Goal: Navigation & Orientation: Find specific page/section

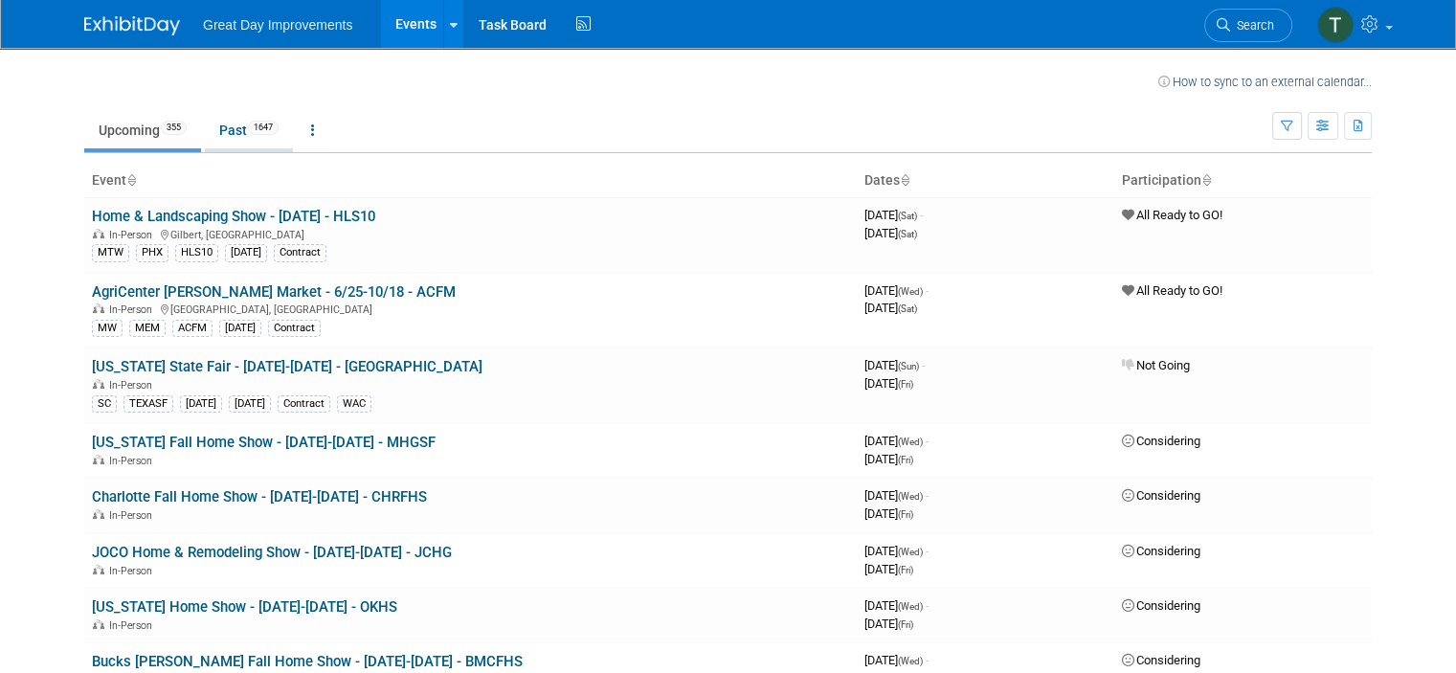
click at [218, 137] on link "Past 1647" at bounding box center [249, 130] width 88 height 36
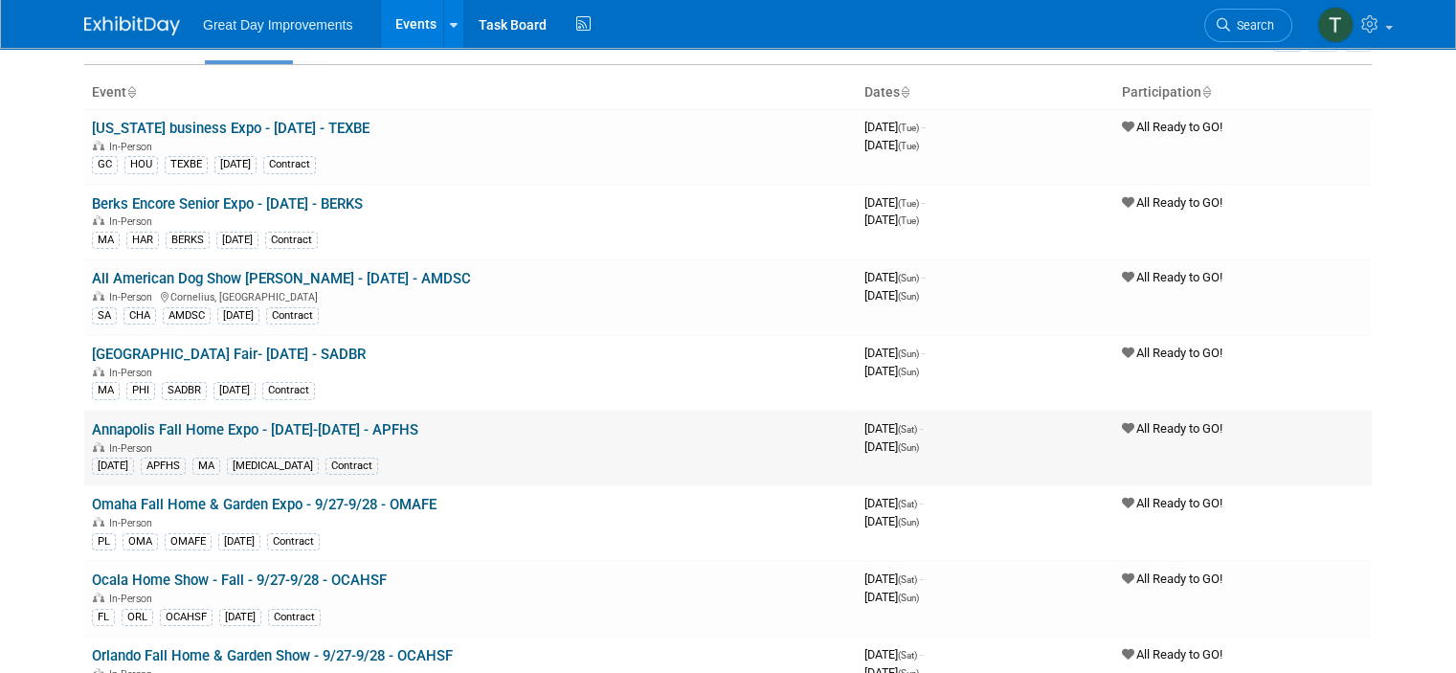
scroll to position [287, 0]
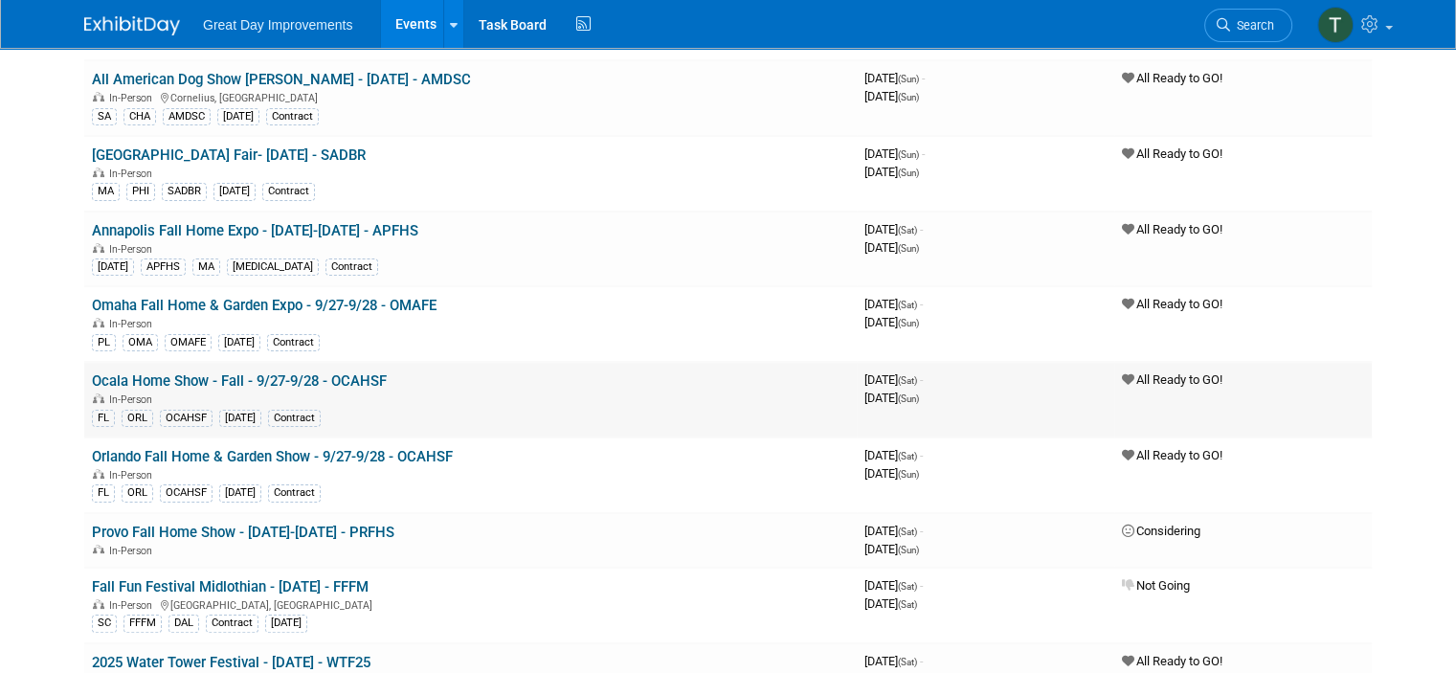
click at [359, 377] on link "Ocala Home Show - Fall - 9/27-9/28 - OCAHSF" at bounding box center [239, 380] width 295 height 17
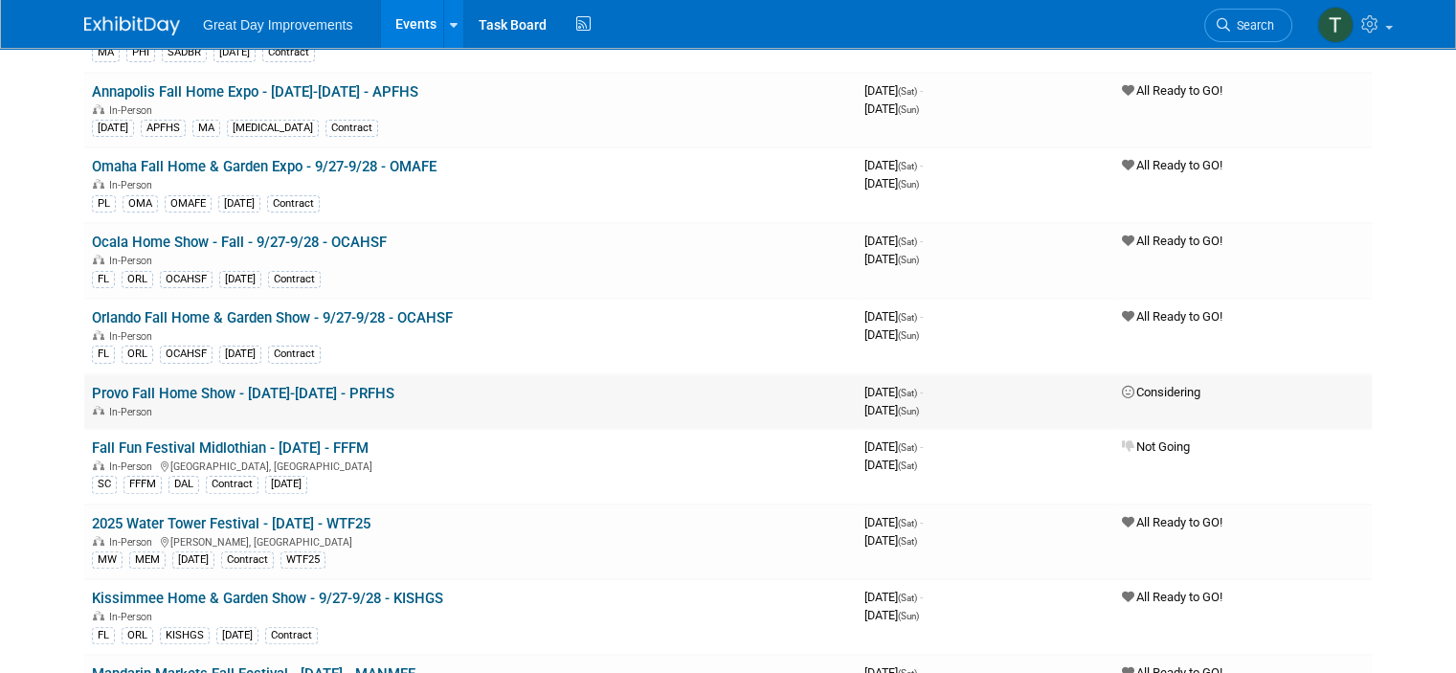
scroll to position [574, 0]
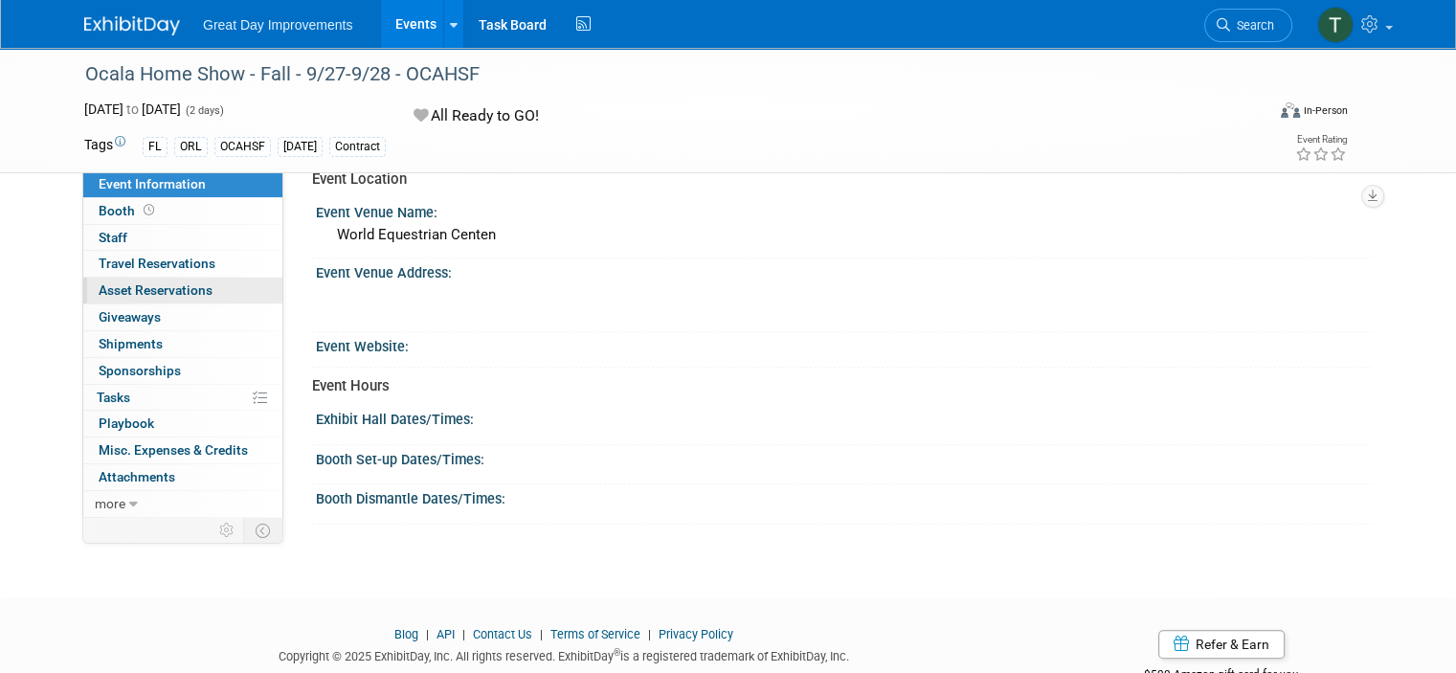
scroll to position [611, 0]
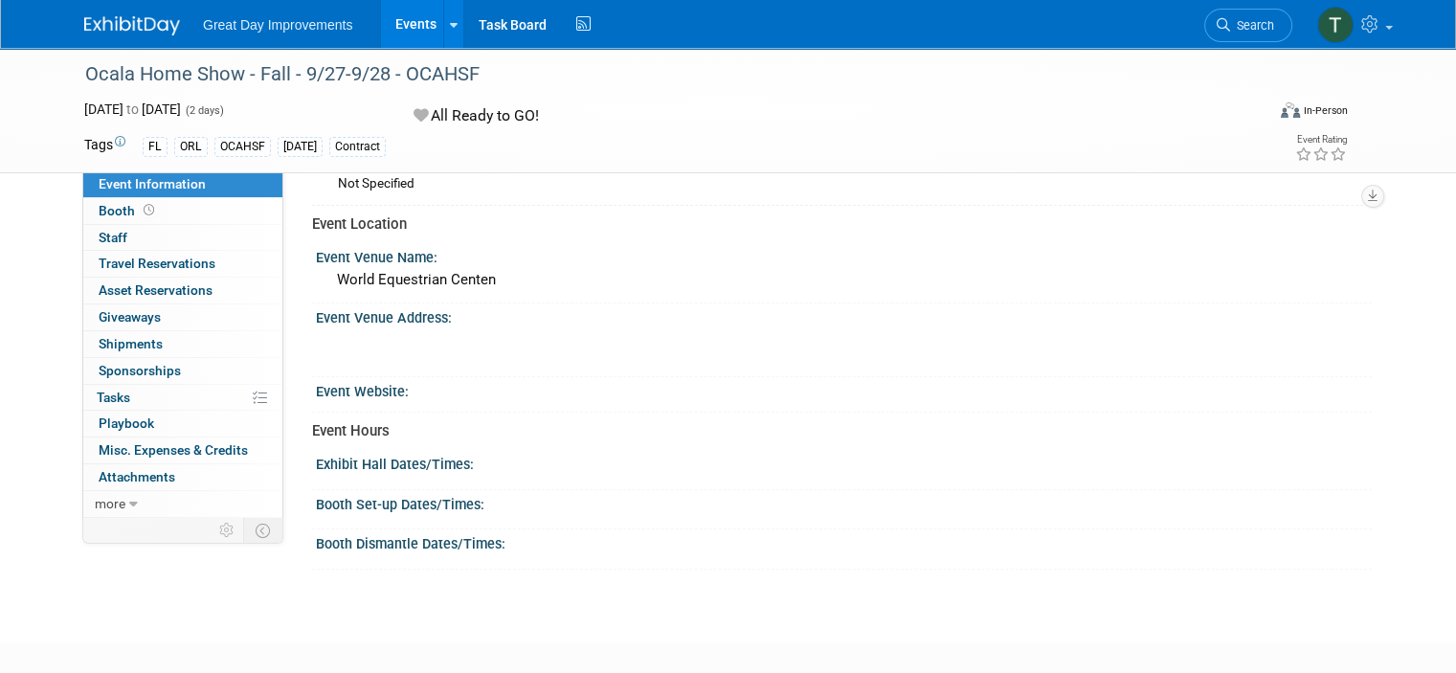
click at [364, 146] on div "Contract" at bounding box center [357, 147] width 56 height 20
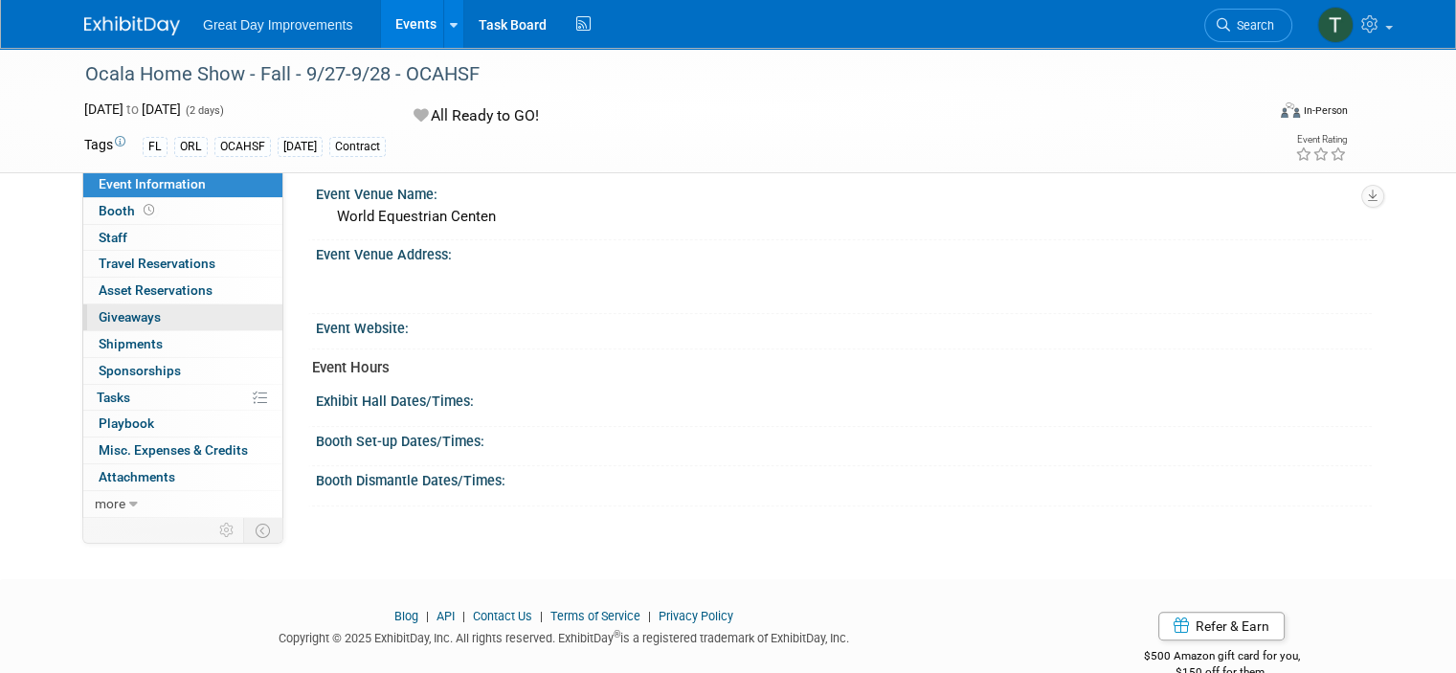
scroll to position [707, 0]
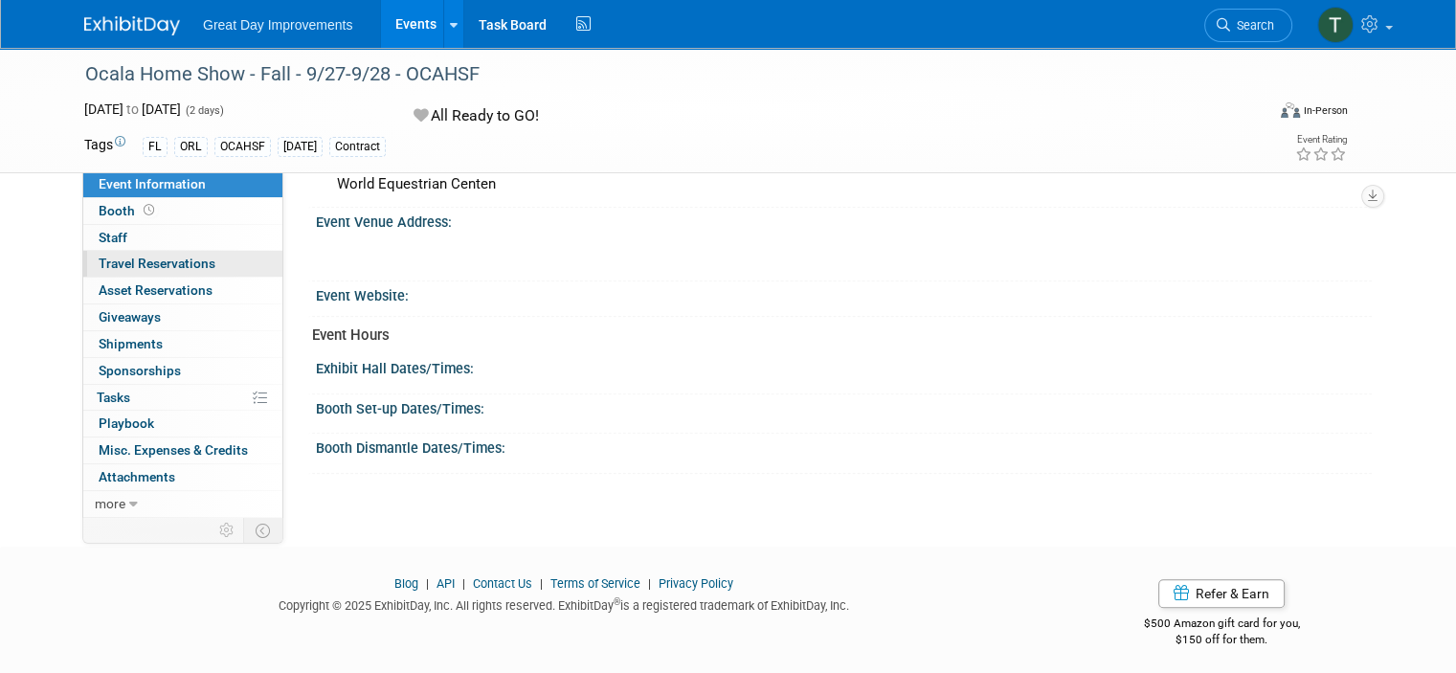
click at [126, 267] on span "Travel Reservations 0" at bounding box center [157, 263] width 117 height 15
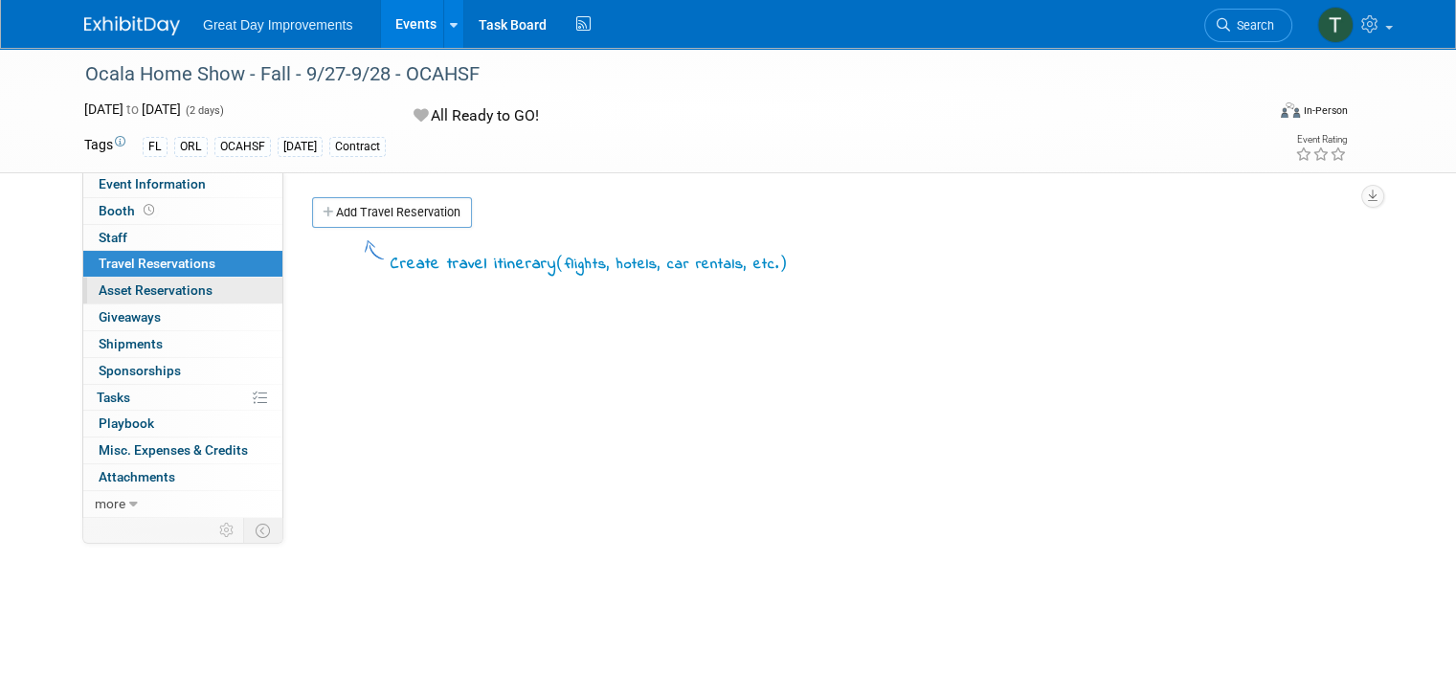
click at [119, 286] on span "Asset Reservations 0" at bounding box center [156, 289] width 114 height 15
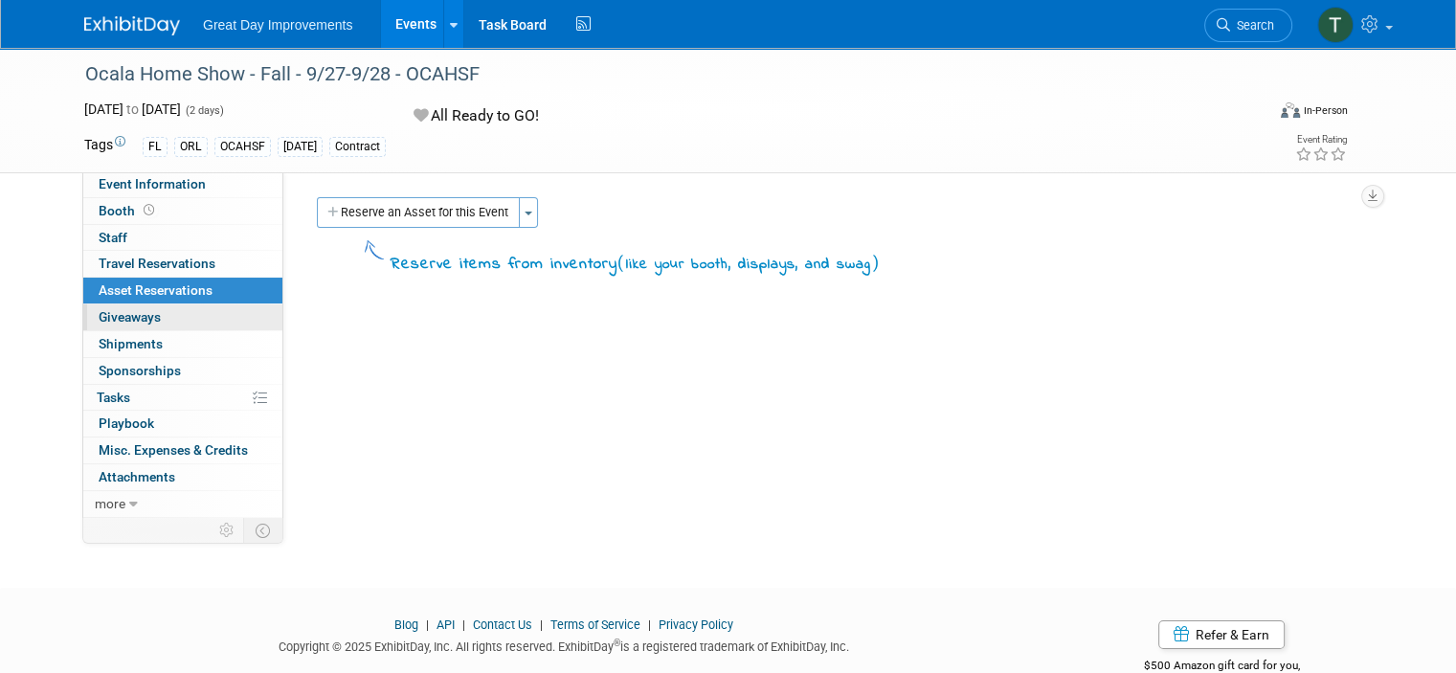
click at [110, 316] on span "Giveaways 0" at bounding box center [130, 316] width 62 height 15
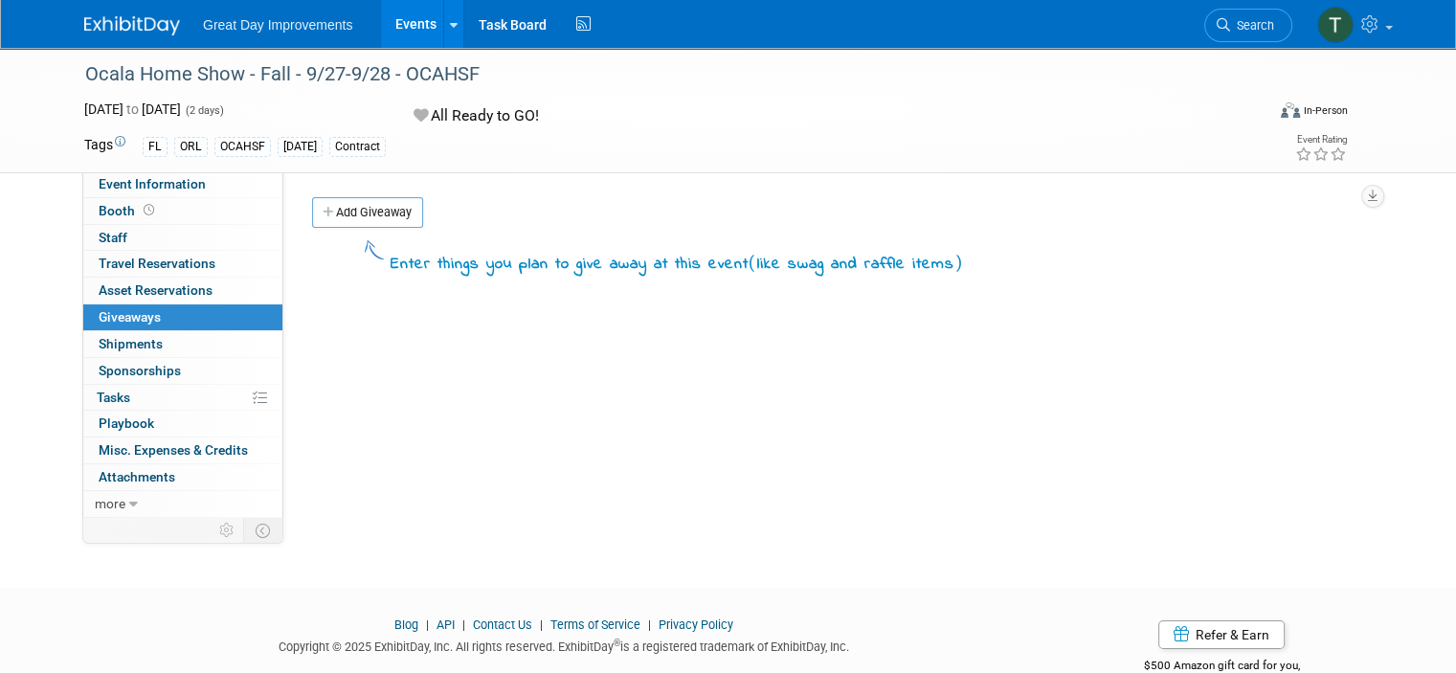
drag, startPoint x: 126, startPoint y: 378, endPoint x: 125, endPoint y: 367, distance: 11.5
click at [126, 377] on link "0 Sponsorships 0" at bounding box center [182, 371] width 199 height 26
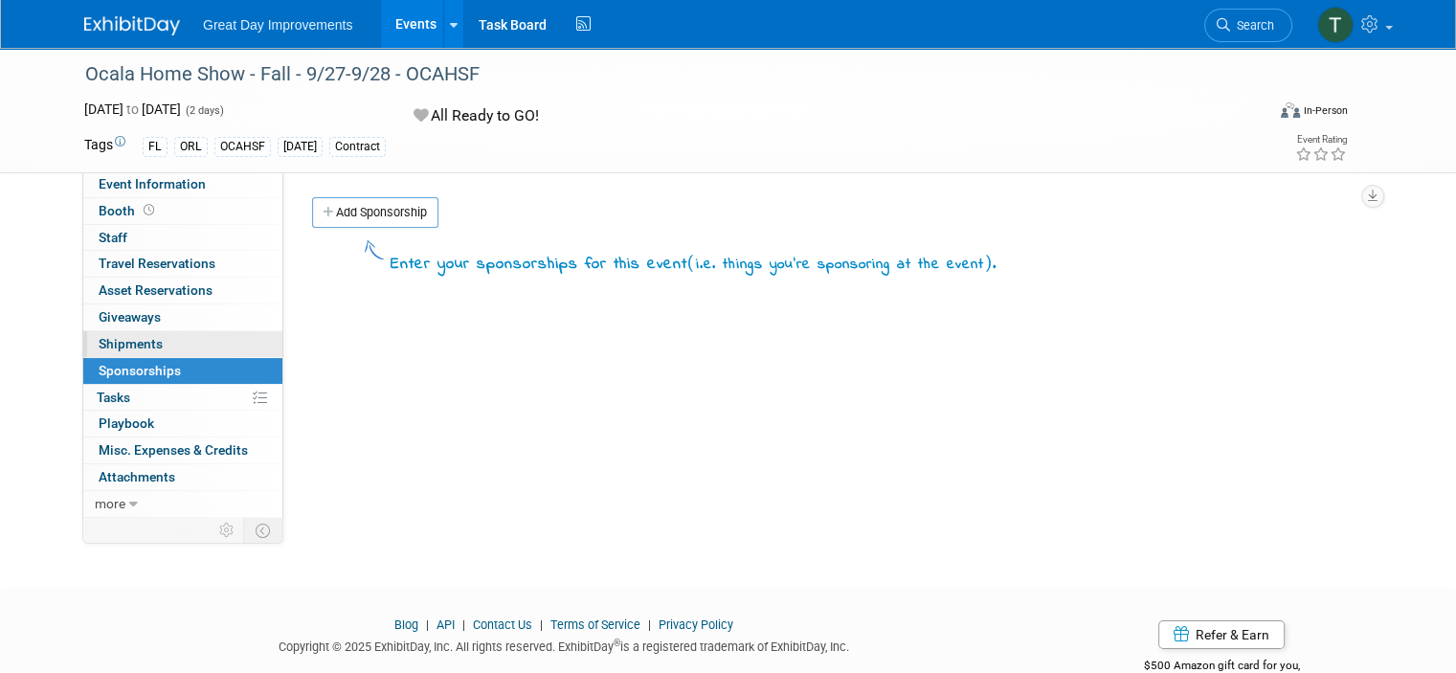
click at [127, 353] on link "0 Shipments 0" at bounding box center [182, 344] width 199 height 26
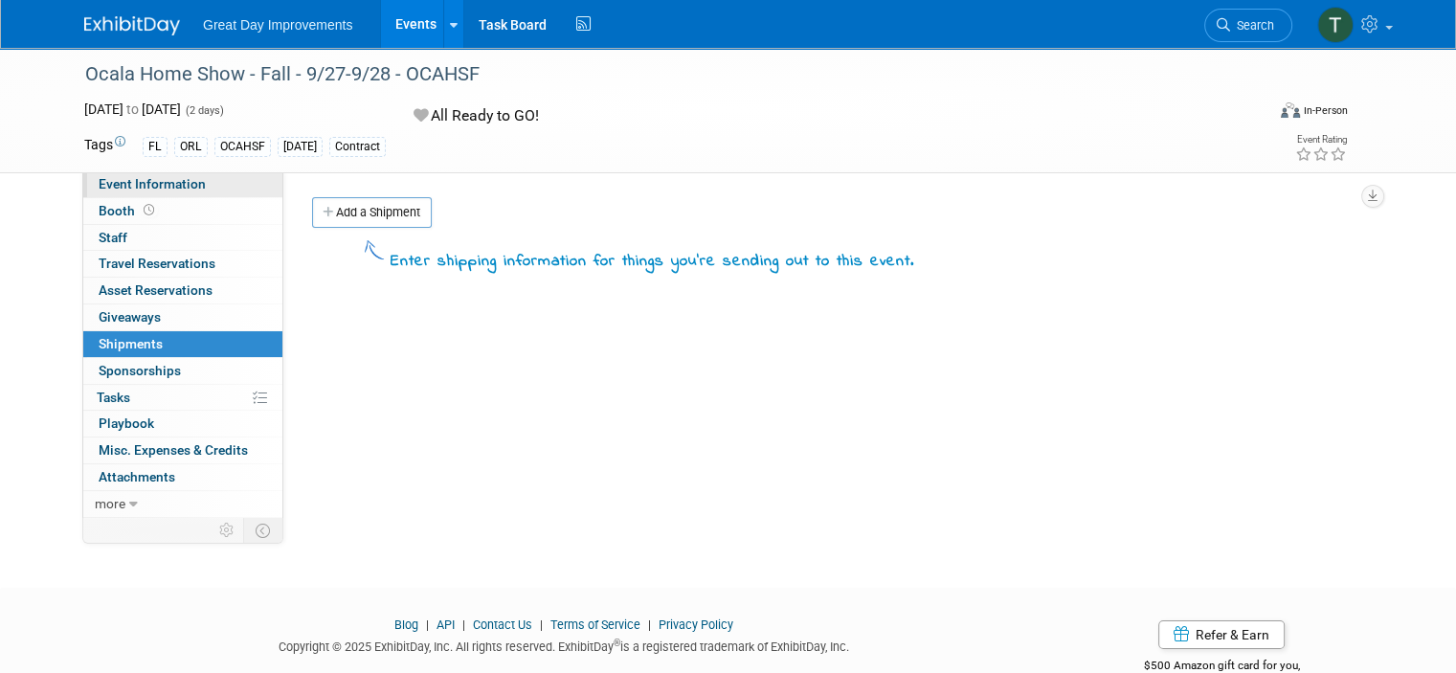
click at [145, 179] on span "Event Information" at bounding box center [152, 183] width 107 height 15
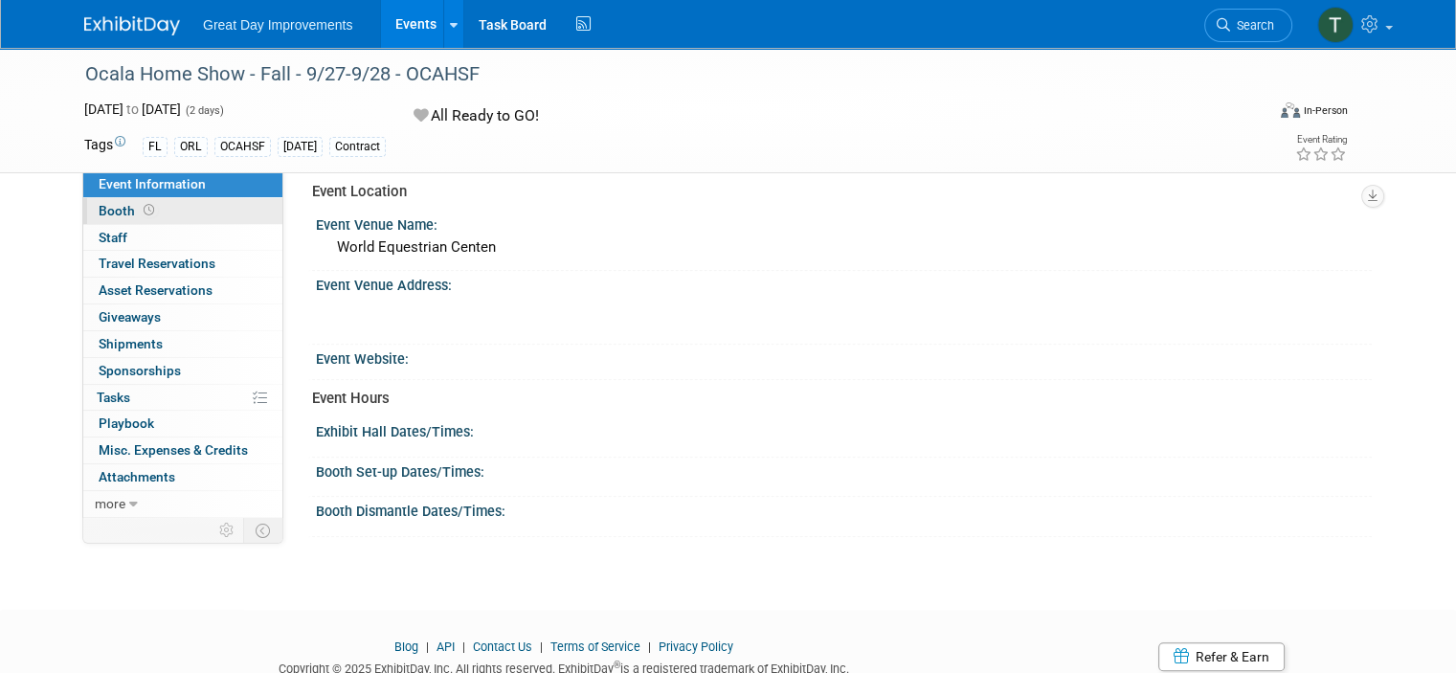
scroll to position [611, 0]
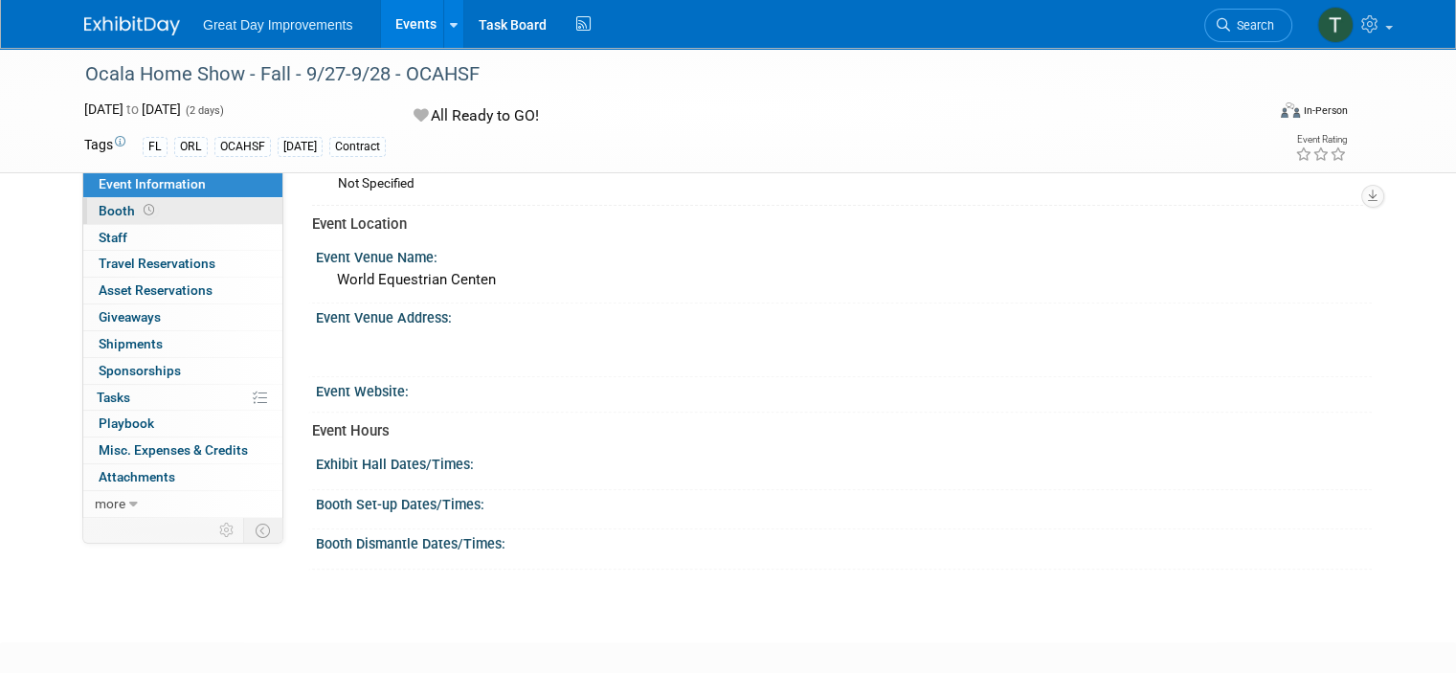
click at [109, 210] on span "Booth" at bounding box center [128, 210] width 59 height 15
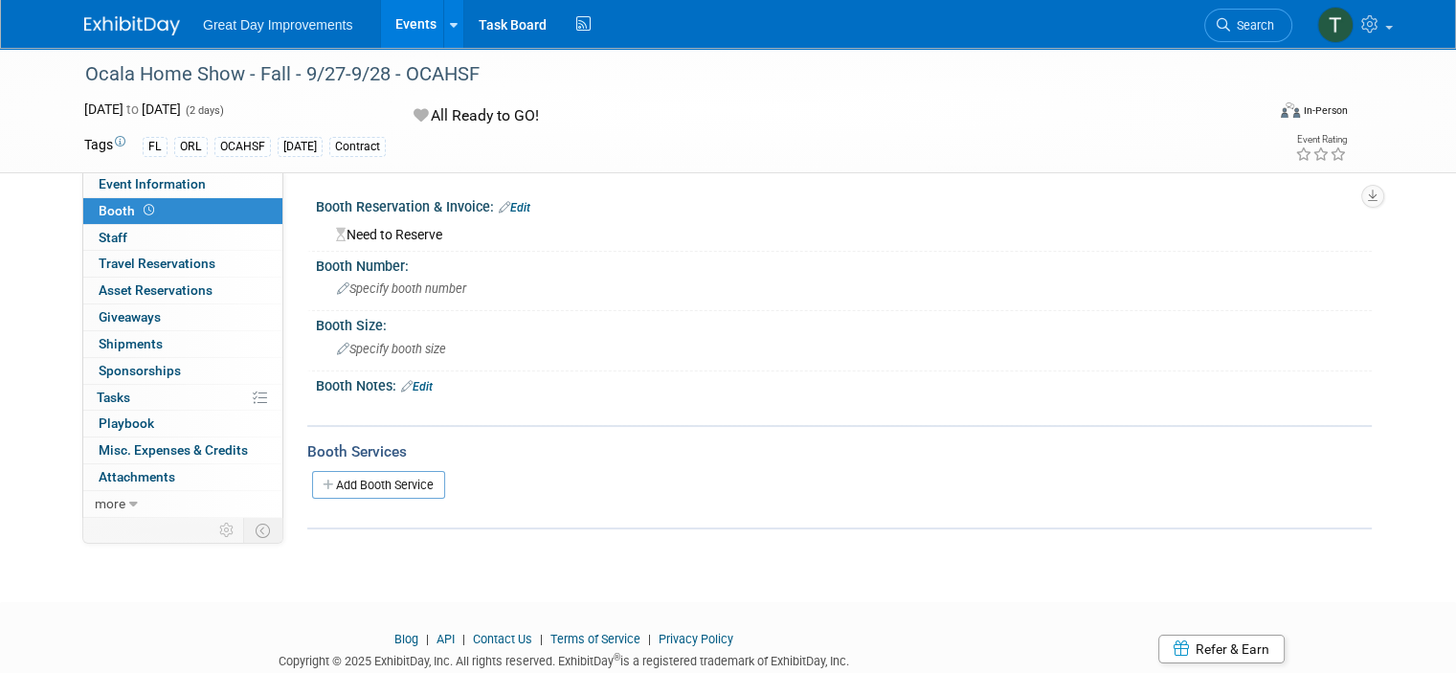
click at [364, 147] on div "Contract" at bounding box center [357, 147] width 56 height 20
click at [117, 464] on link "0 Attachments 0" at bounding box center [182, 477] width 199 height 26
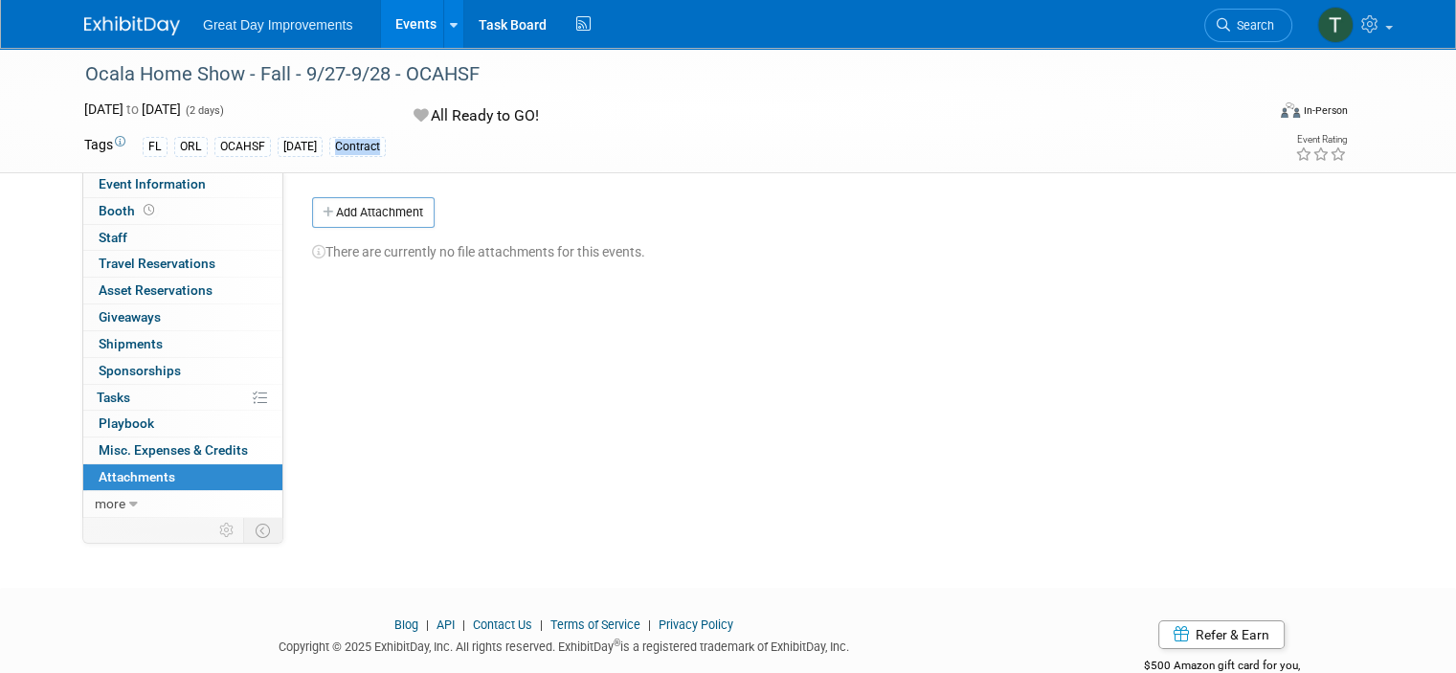
drag, startPoint x: 117, startPoint y: 462, endPoint x: 101, endPoint y: 447, distance: 21.7
click at [101, 447] on span "Misc. Expenses & Credits 0" at bounding box center [173, 449] width 149 height 15
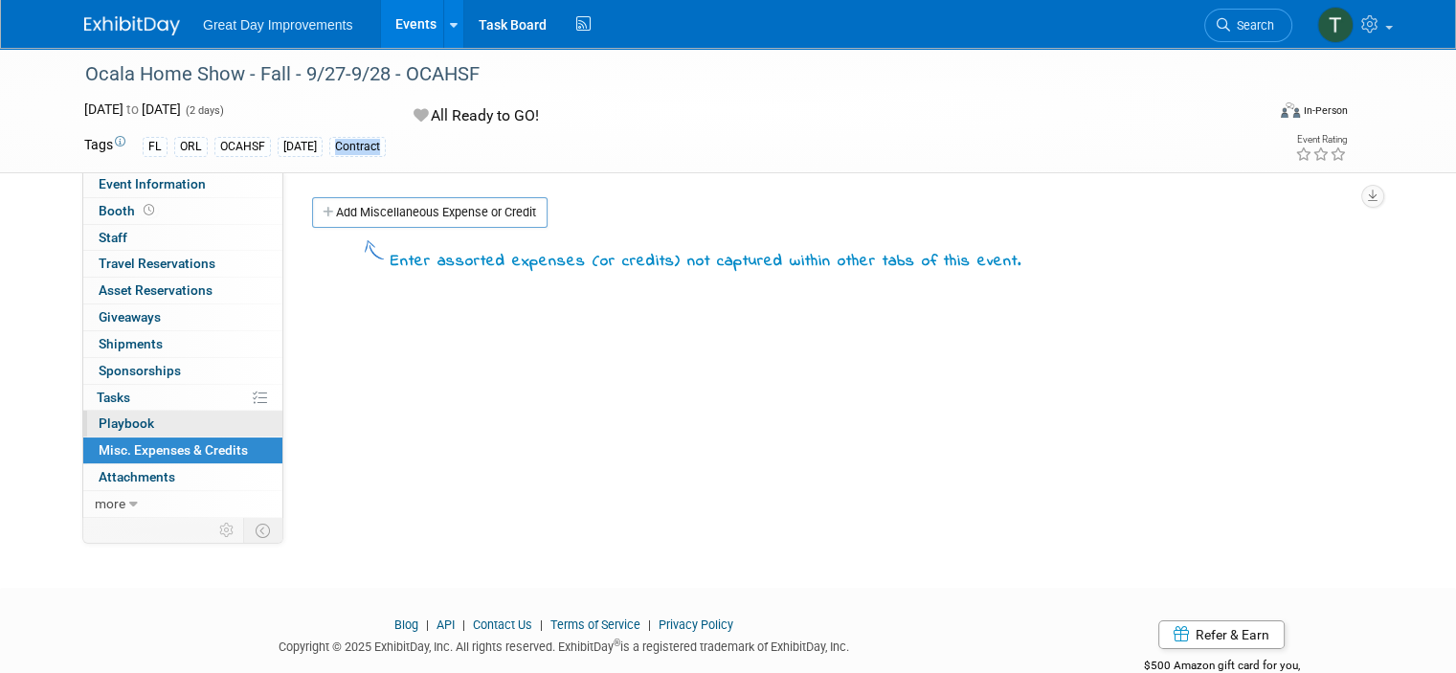
click at [113, 421] on span "Playbook 0" at bounding box center [127, 423] width 56 height 15
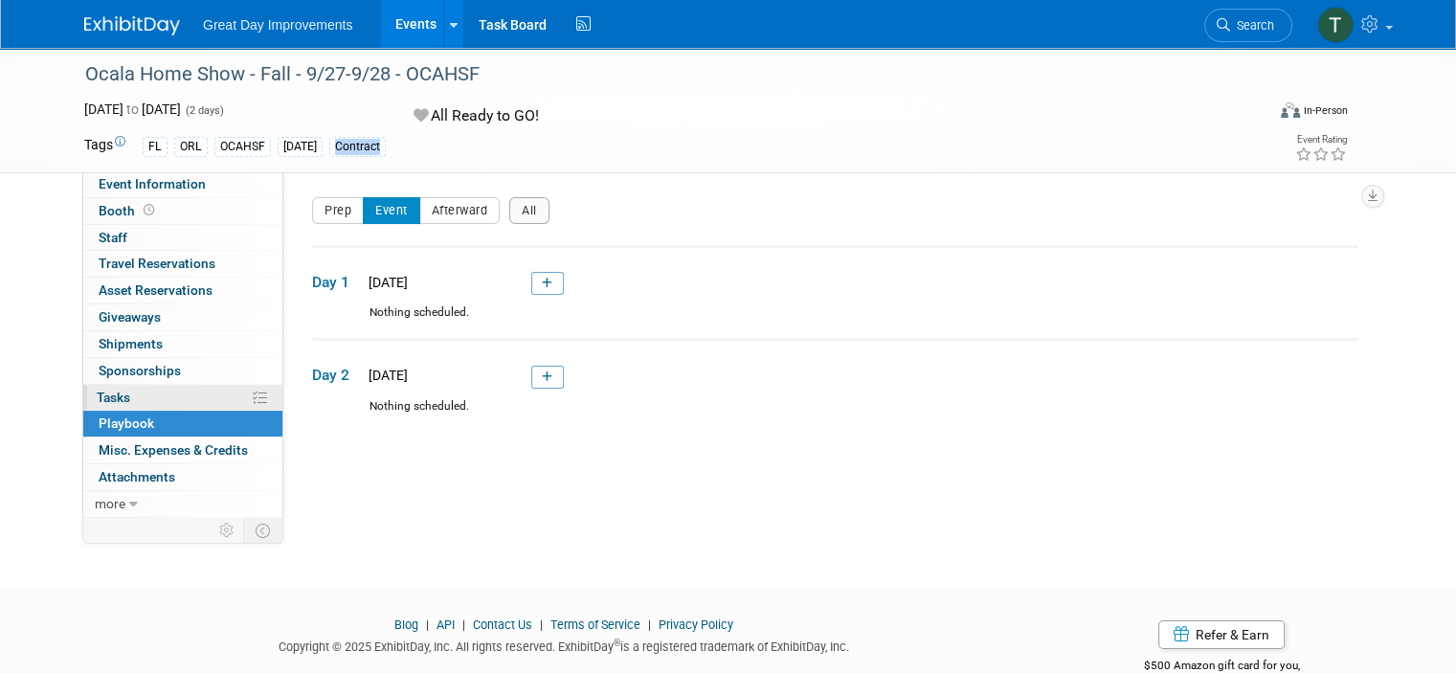
click at [114, 397] on span "Tasks 0%" at bounding box center [114, 397] width 34 height 15
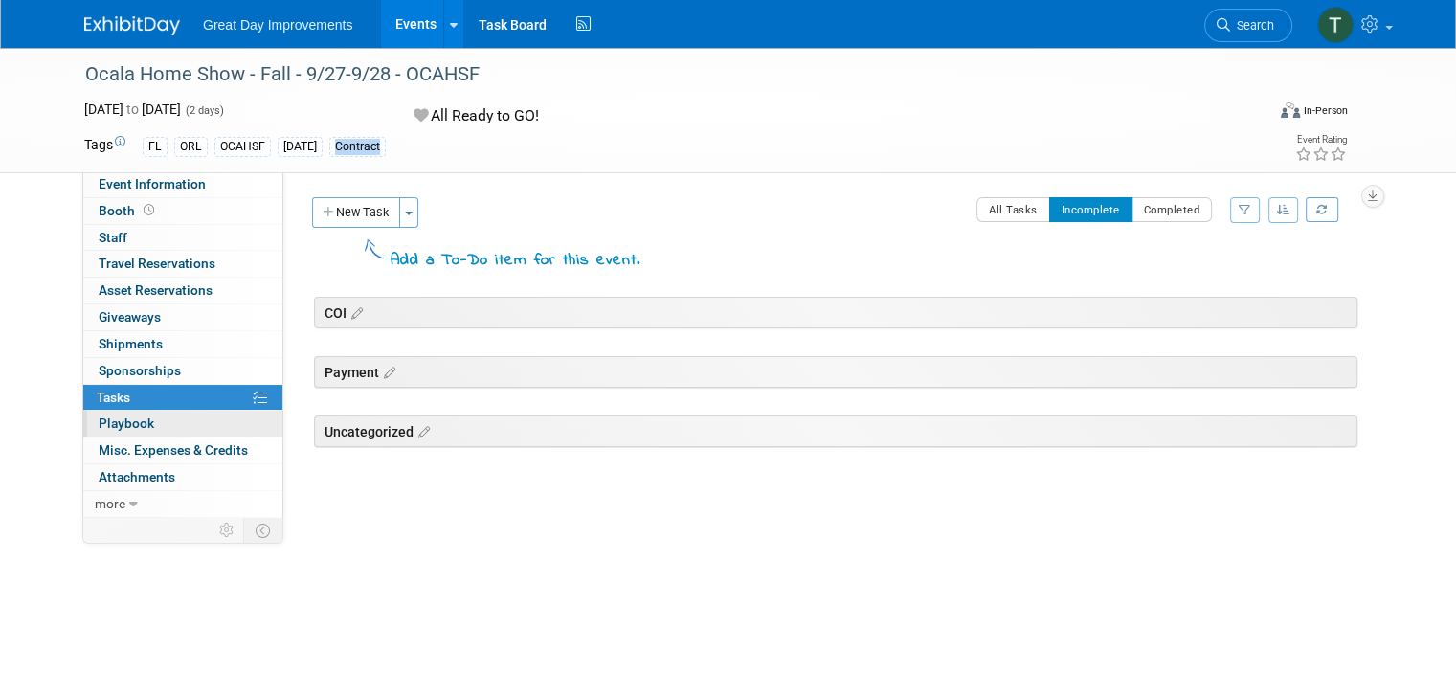
click at [122, 421] on span "Playbook 0" at bounding box center [127, 423] width 56 height 15
